Goal: Information Seeking & Learning: Learn about a topic

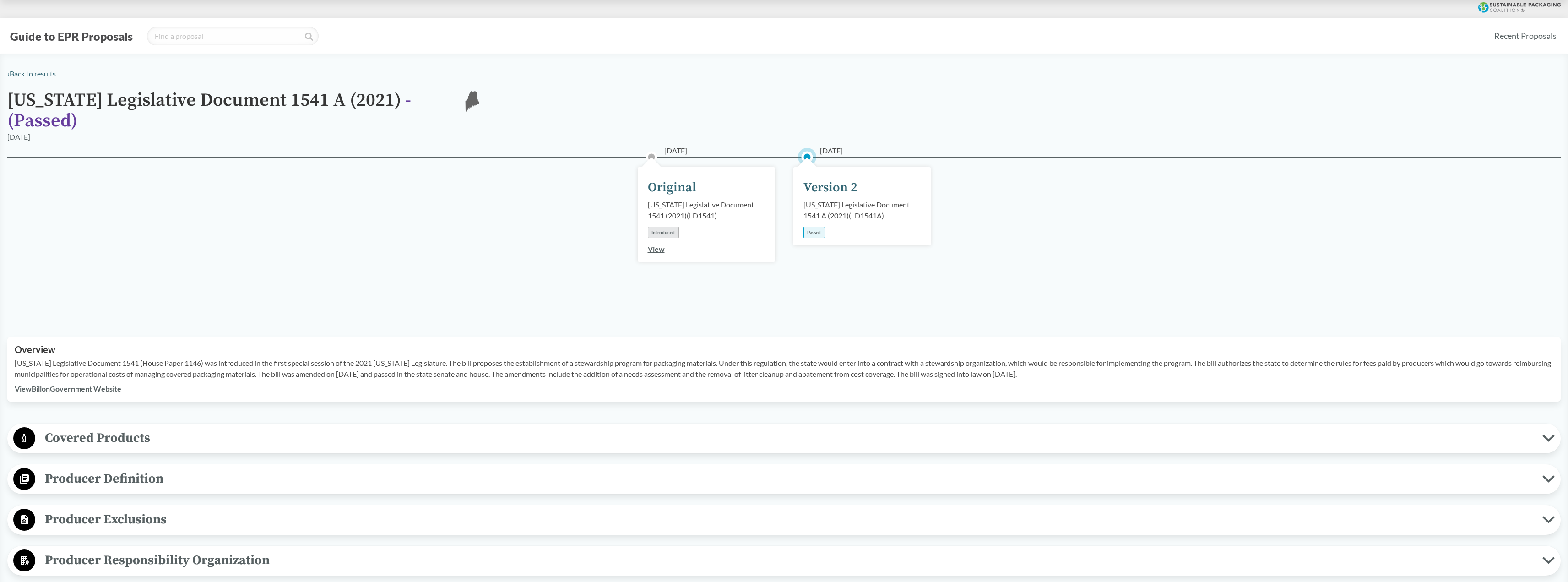
drag, startPoint x: 85, startPoint y: 79, endPoint x: 88, endPoint y: 74, distance: 5.8
click at [35, 77] on link "‹ Back to results" at bounding box center [32, 74] width 49 height 9
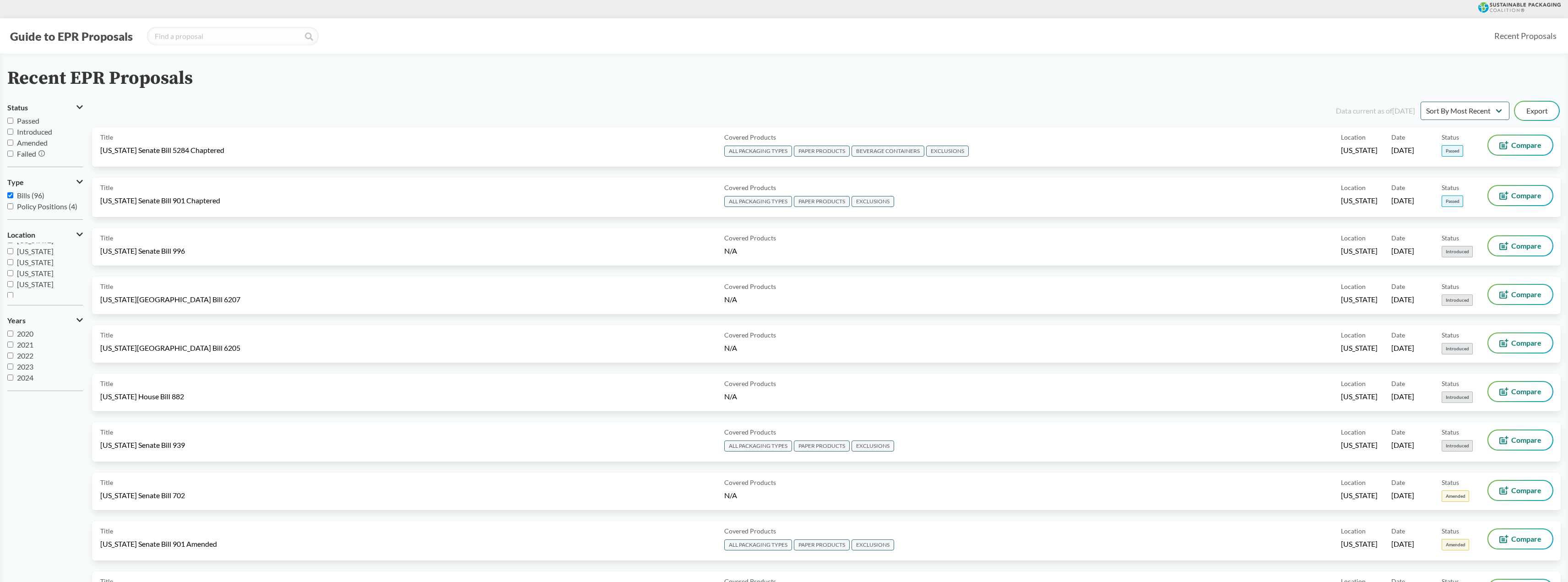
scroll to position [198, 0]
click at [12, 280] on input "[US_STATE]" at bounding box center [10, 281] width 6 height 6
checkbox input "true"
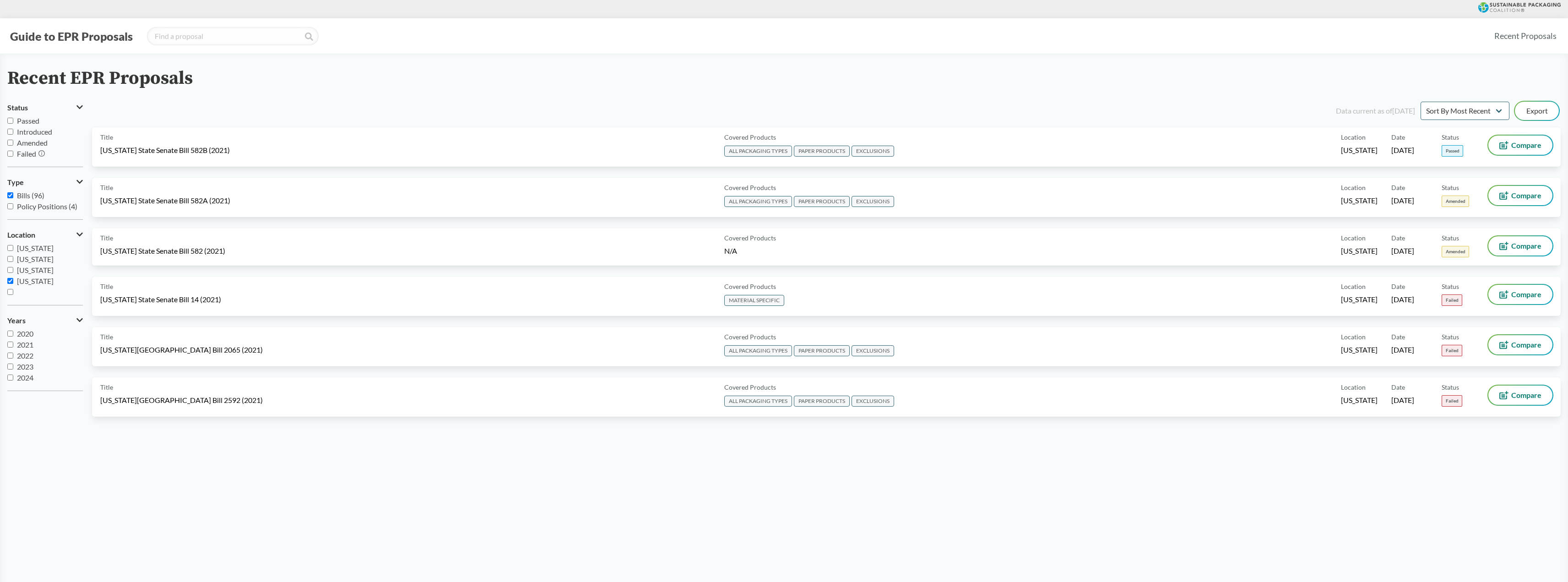
click at [170, 248] on span "[US_STATE] State Senate Bill 582 (2021)" at bounding box center [163, 251] width 125 height 10
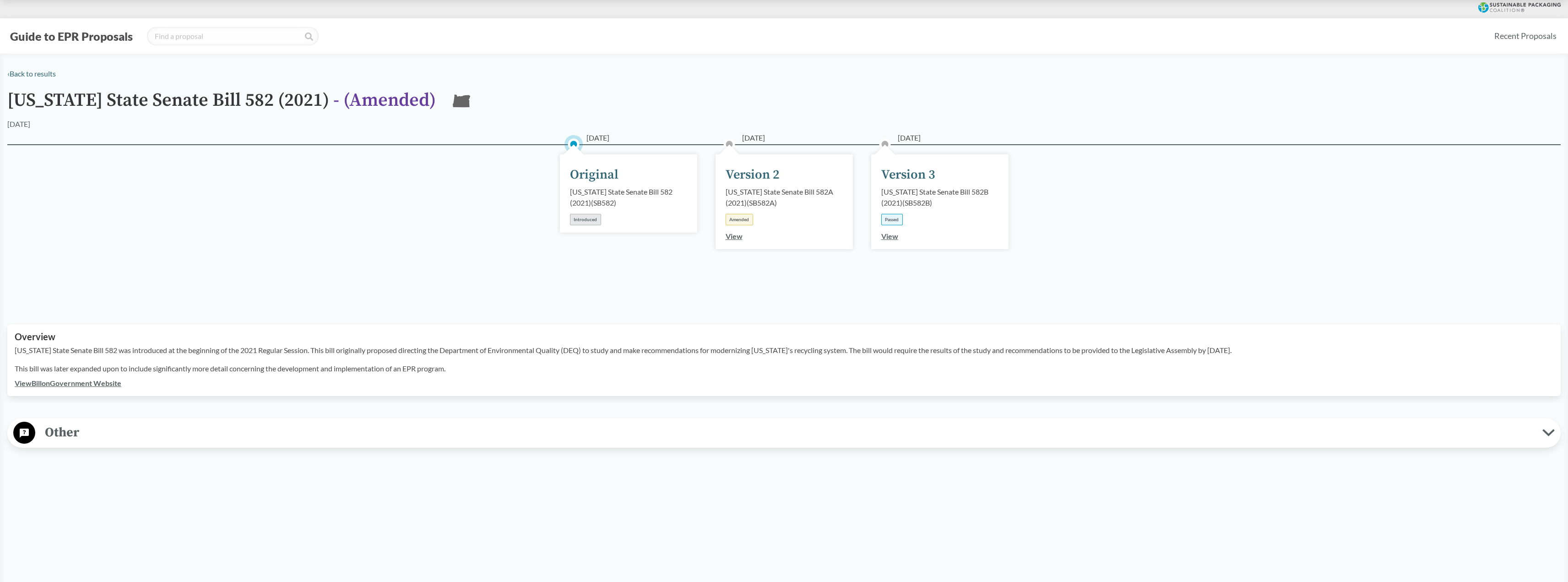
click at [891, 237] on link "View" at bounding box center [890, 236] width 17 height 9
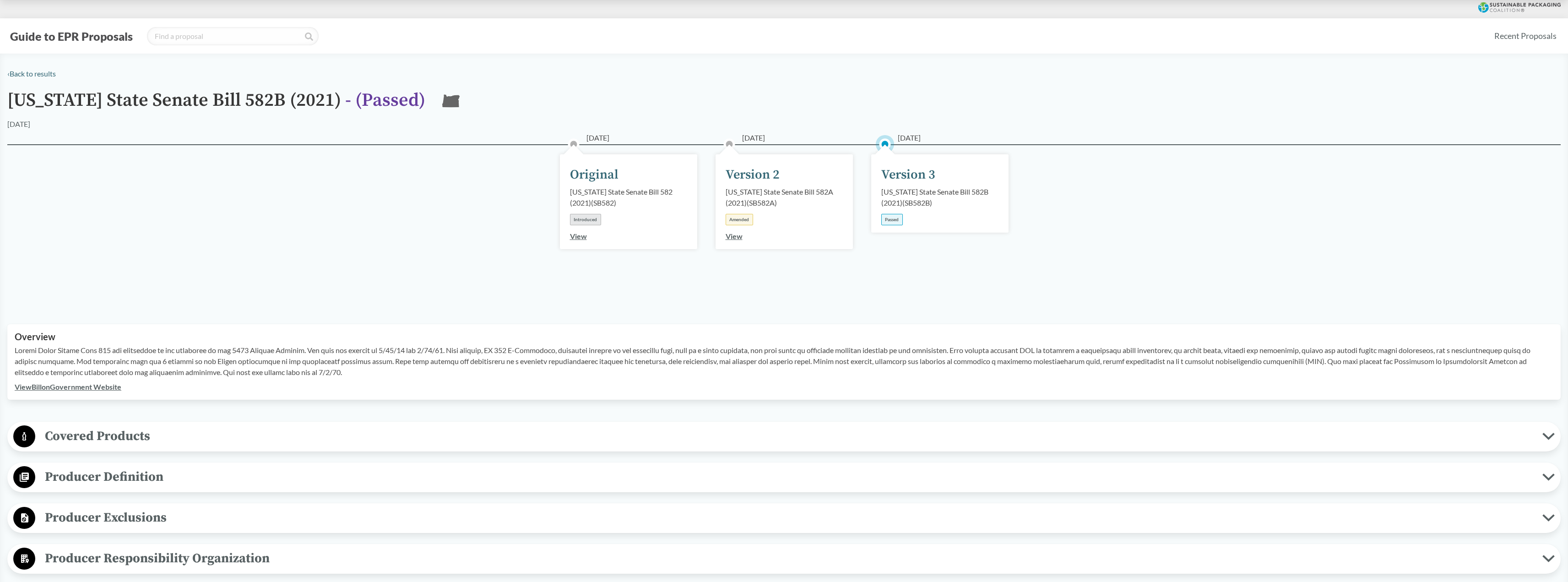
click at [62, 389] on link "View Bill on Government Website" at bounding box center [68, 387] width 107 height 9
